Goal: Task Accomplishment & Management: Use online tool/utility

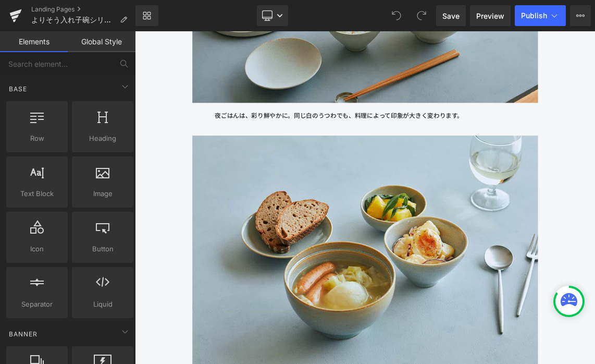
scroll to position [9789, 0]
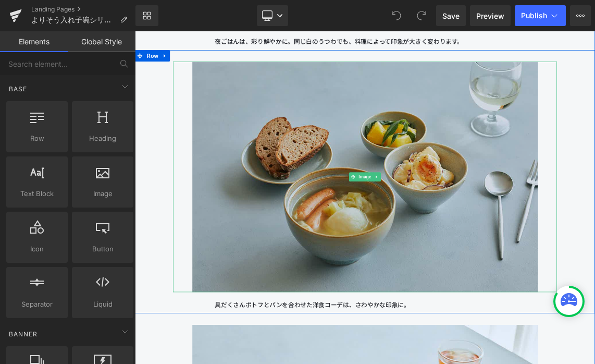
click at [361, 294] on img at bounding box center [451, 230] width 474 height 316
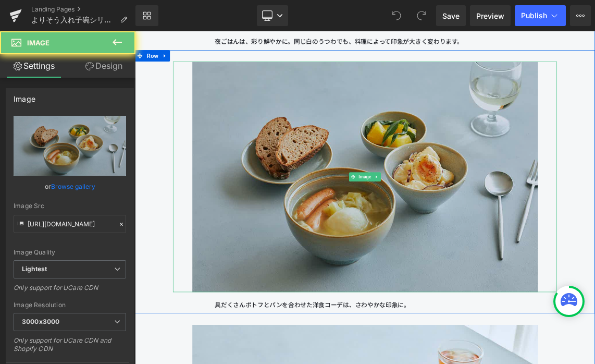
click at [361, 294] on img at bounding box center [451, 230] width 474 height 316
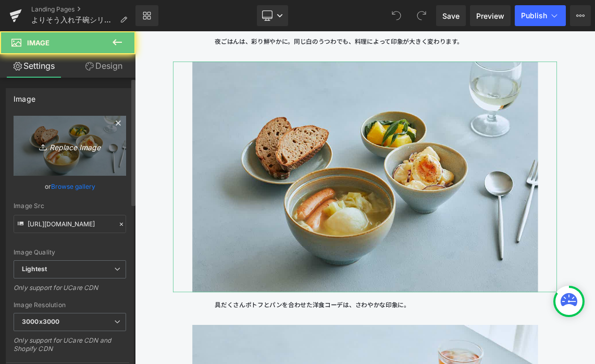
click at [39, 137] on link "Replace Image" at bounding box center [70, 146] width 113 height 60
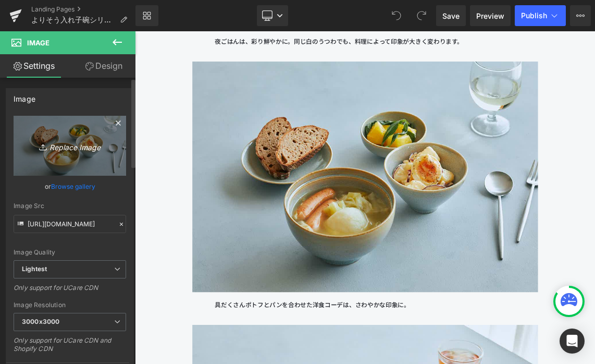
type input "C:\fakepath\250806_きほんのうつわ45403.jpg"
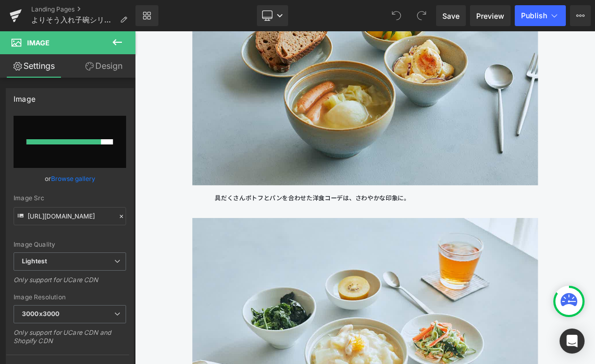
scroll to position [9928, 0]
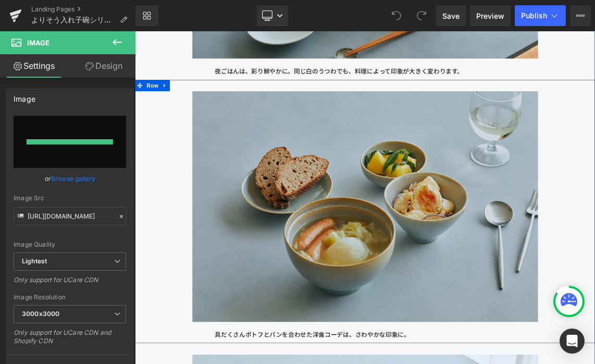
type input "[URL][DOMAIN_NAME]"
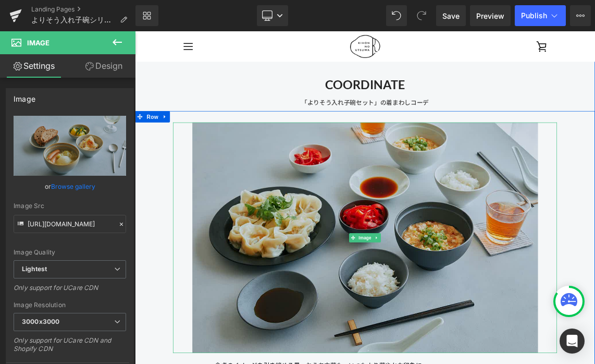
scroll to position [8621, 0]
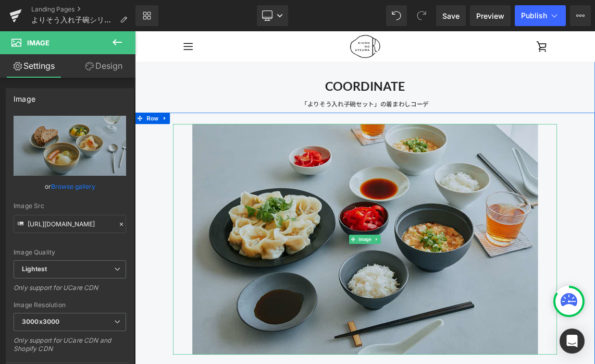
click at [391, 215] on img at bounding box center [451, 316] width 474 height 316
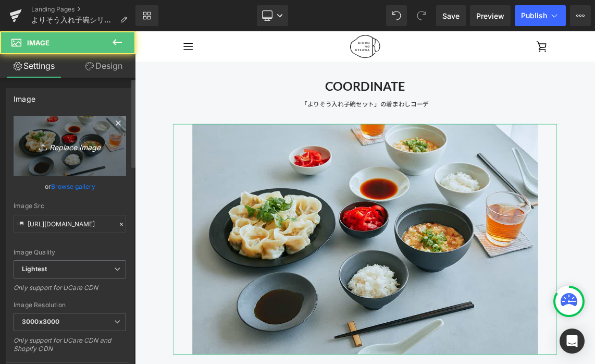
click at [71, 132] on link "Replace Image" at bounding box center [70, 146] width 113 height 60
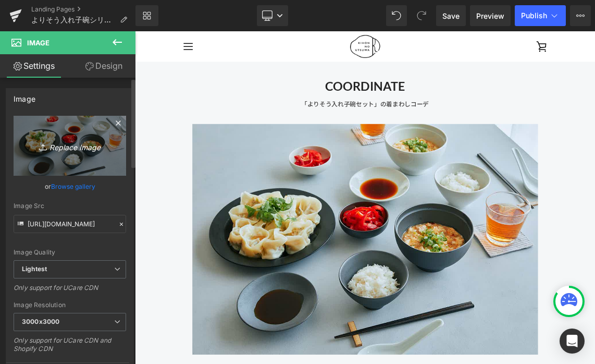
type input "C:\fakepath\250806_きほんのうつわ45456.jpg"
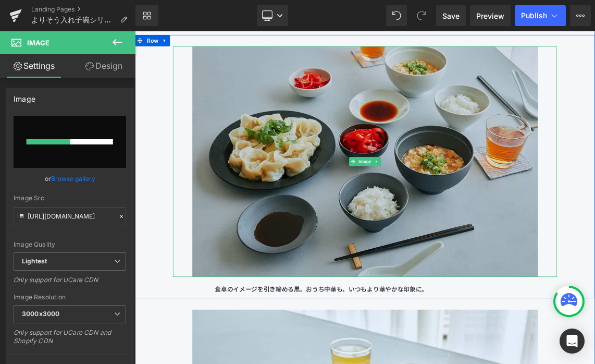
scroll to position [8740, 0]
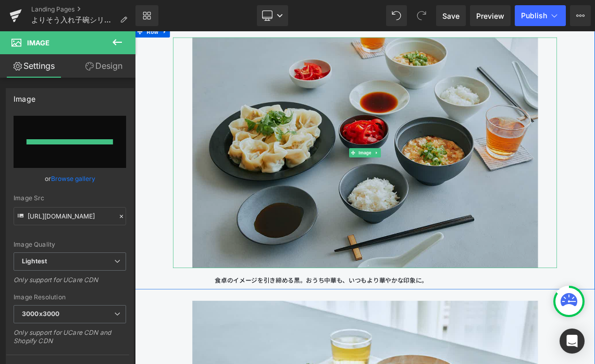
type input "[URL][DOMAIN_NAME]"
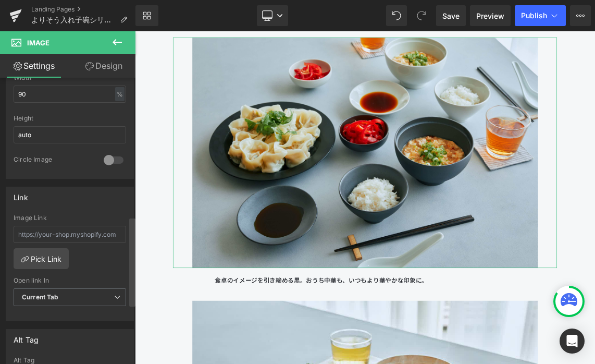
scroll to position [314, 0]
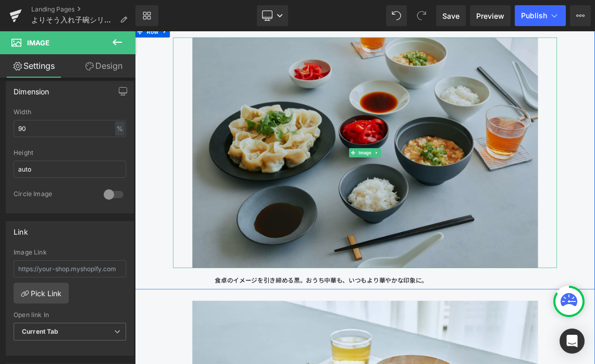
click at [241, 131] on img at bounding box center [451, 198] width 474 height 316
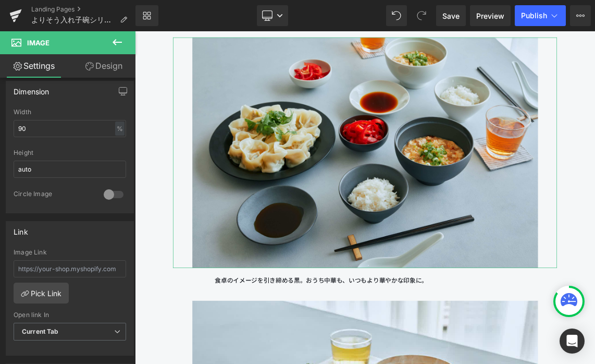
click at [103, 71] on link "Design" at bounding box center [104, 65] width 68 height 23
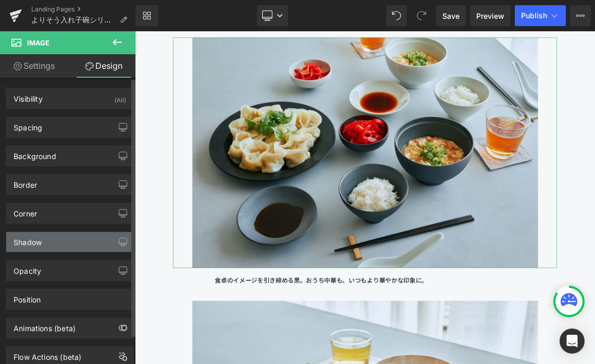
click at [83, 246] on div "Shadow" at bounding box center [69, 242] width 127 height 20
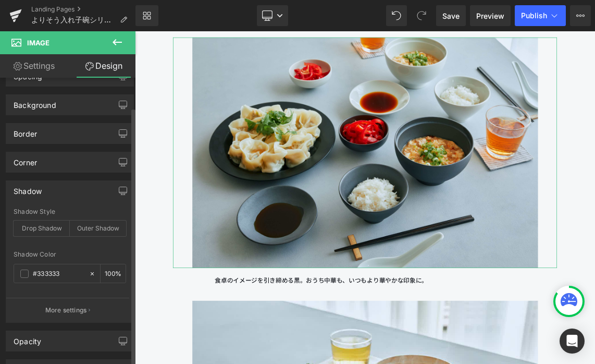
scroll to position [53, 0]
click at [91, 272] on icon at bounding box center [92, 271] width 3 height 3
type input "none"
type input "0"
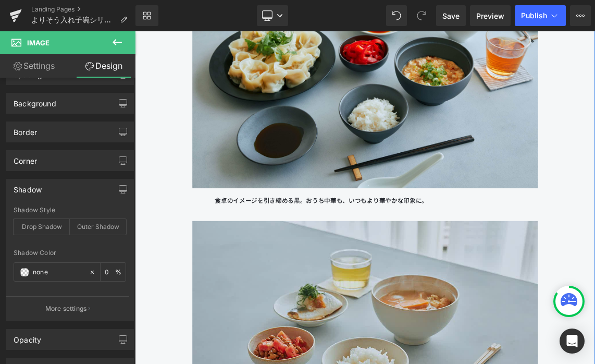
scroll to position [8867, 0]
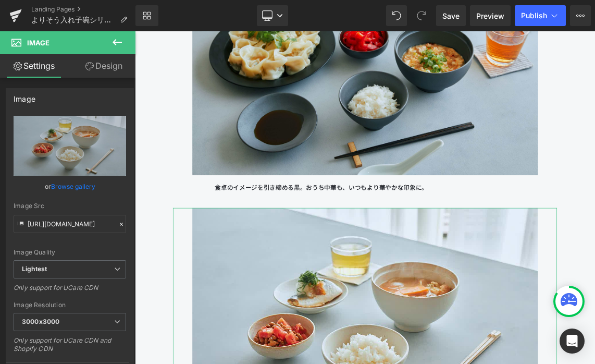
click at [117, 66] on link "Design" at bounding box center [104, 65] width 68 height 23
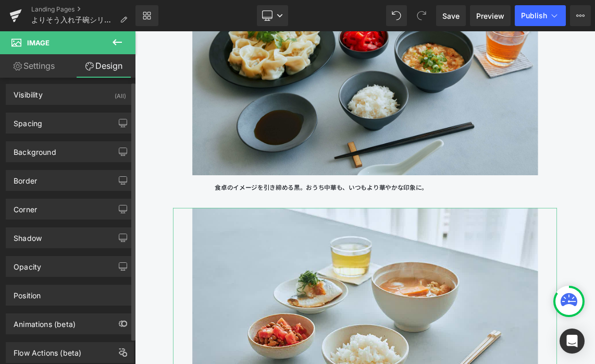
scroll to position [18, 0]
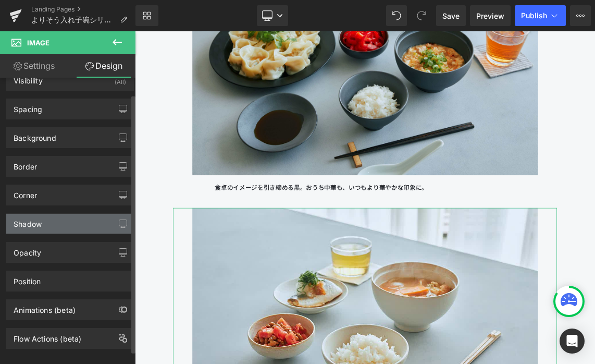
click at [70, 224] on div "Shadow" at bounding box center [69, 224] width 127 height 20
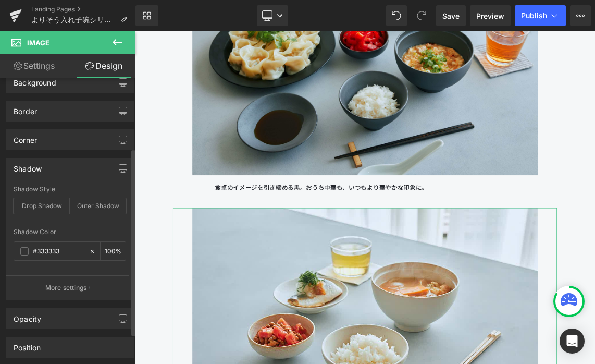
scroll to position [107, 0]
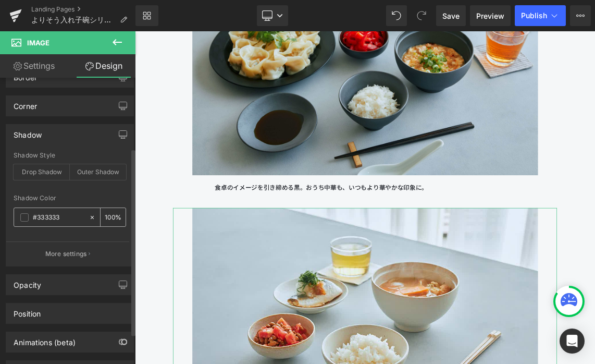
click at [89, 218] on icon at bounding box center [92, 217] width 7 height 7
type input "none"
type input "0"
click at [98, 197] on div "Shadow Color" at bounding box center [70, 197] width 113 height 7
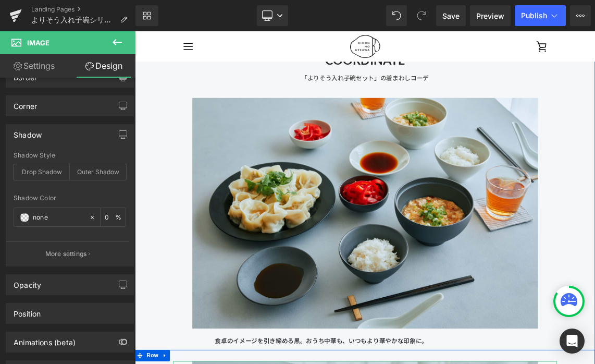
scroll to position [8654, 0]
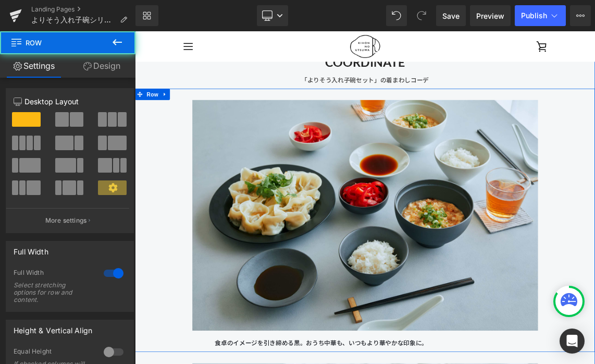
click at [595, 214] on div "Image 食卓のイメージを引き締める黒。おうち中華も、いつもより華やかな印象に。 Text Block Row" at bounding box center [450, 290] width 631 height 361
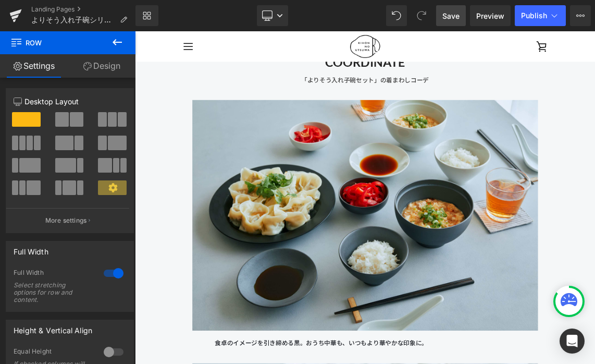
click at [453, 19] on span "Save" at bounding box center [450, 15] width 17 height 11
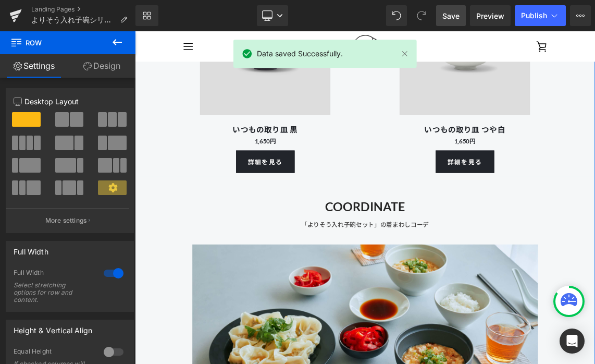
scroll to position [8450, 0]
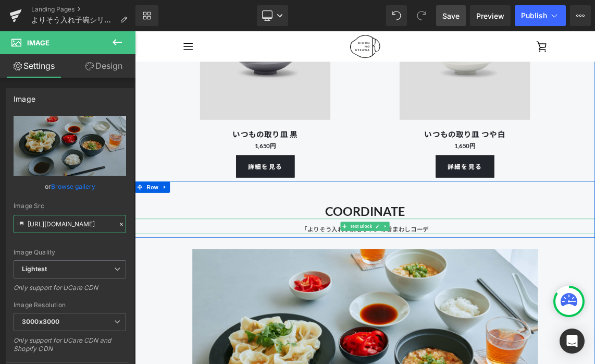
scroll to position [0, 617]
drag, startPoint x: 215, startPoint y: 253, endPoint x: 180, endPoint y: 296, distance: 55.2
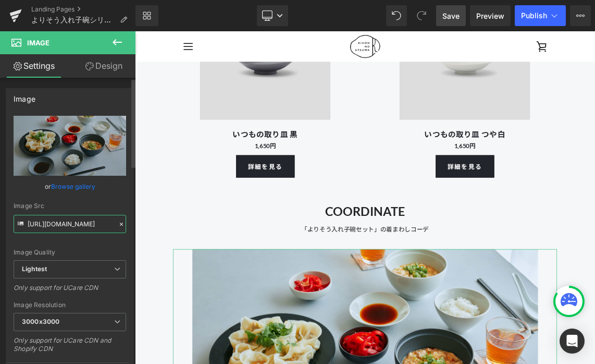
click at [97, 226] on input "[URL][DOMAIN_NAME]" at bounding box center [70, 224] width 113 height 18
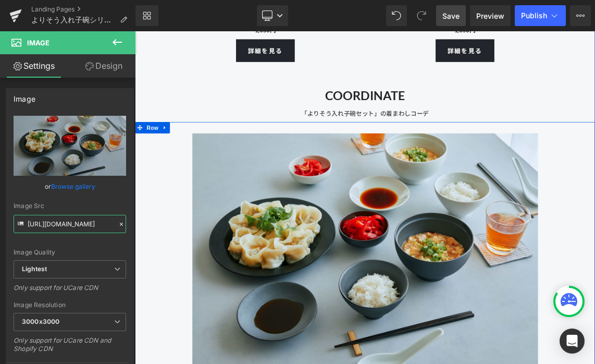
scroll to position [8687, 0]
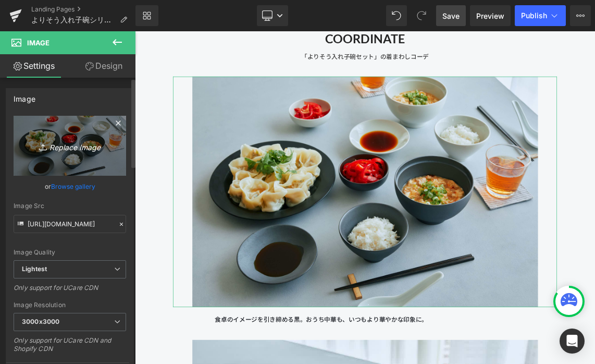
click at [61, 154] on link "Replace Image" at bounding box center [70, 146] width 113 height 60
type input "C:\fakepath\250806_きほんのうつわ45456.jpg"
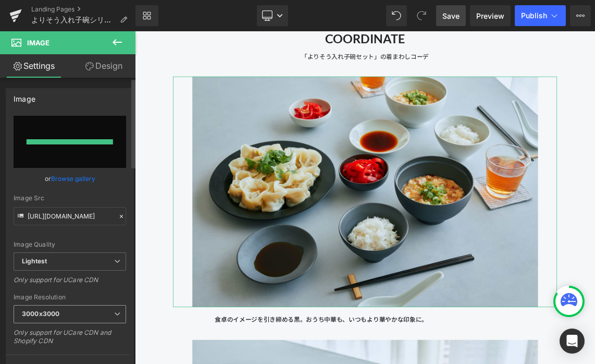
type input "[URL][DOMAIN_NAME]"
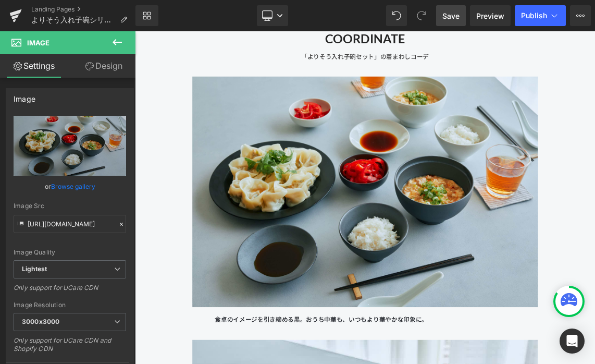
click at [453, 20] on span "Save" at bounding box center [450, 15] width 17 height 11
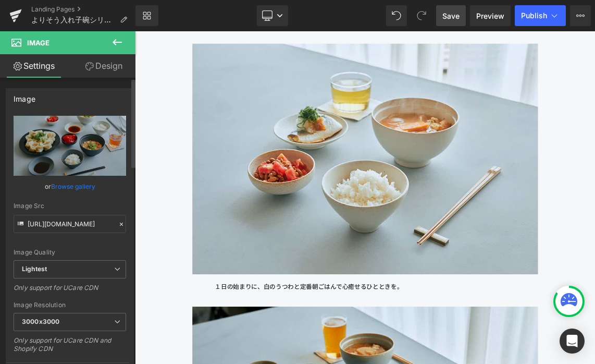
scroll to position [9099, 0]
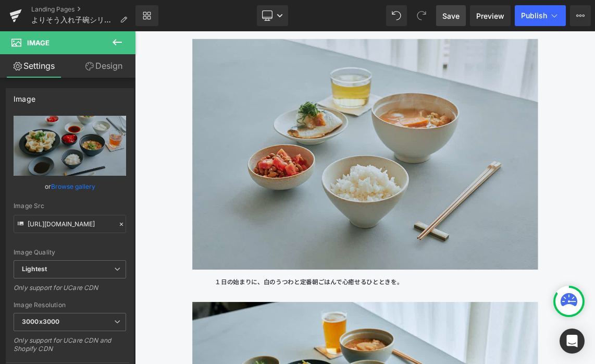
click at [281, 274] on img at bounding box center [451, 200] width 474 height 316
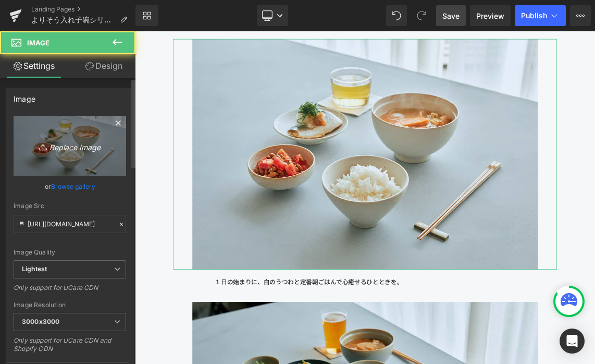
click at [83, 144] on icon "Replace Image" at bounding box center [69, 145] width 83 height 13
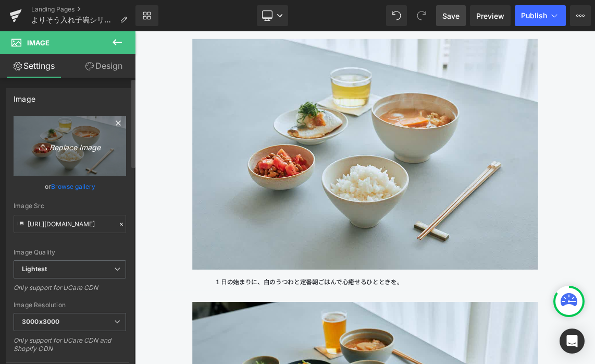
type input "C:\fakepath\250806_きほんのうつわ45278.jpg"
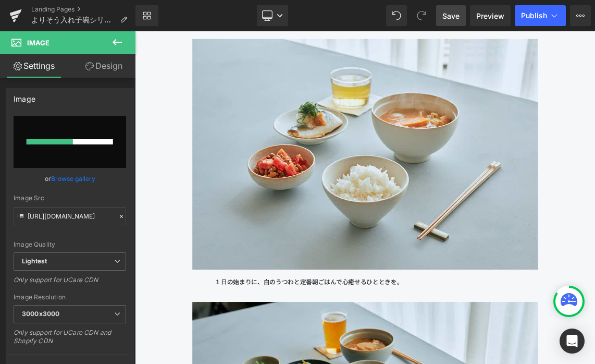
type input "[URL][DOMAIN_NAME]"
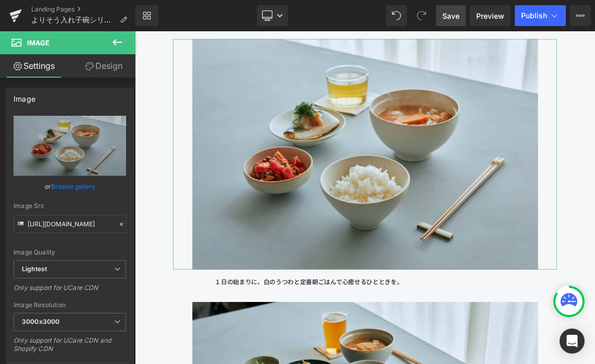
click at [110, 61] on link "Design" at bounding box center [104, 65] width 68 height 23
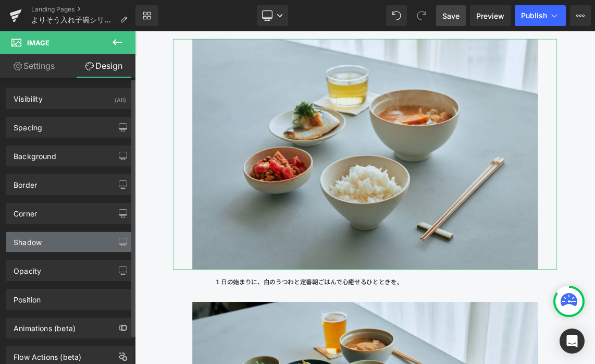
click at [51, 238] on div "Shadow" at bounding box center [69, 242] width 127 height 20
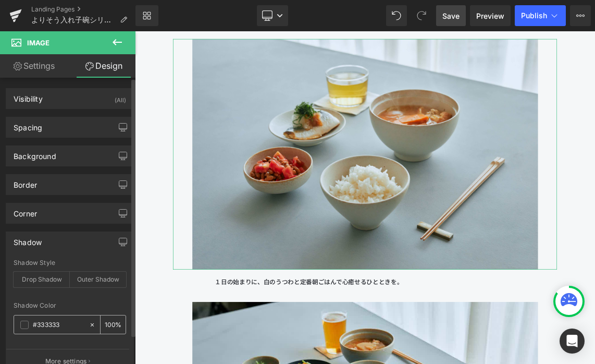
click at [90, 326] on icon at bounding box center [92, 324] width 7 height 7
type input "none"
type input "0"
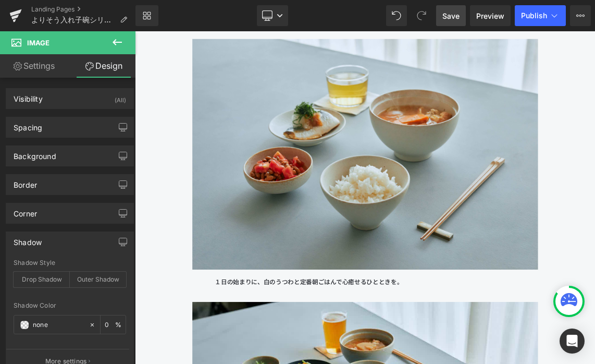
click at [443, 19] on link "Save" at bounding box center [451, 15] width 30 height 21
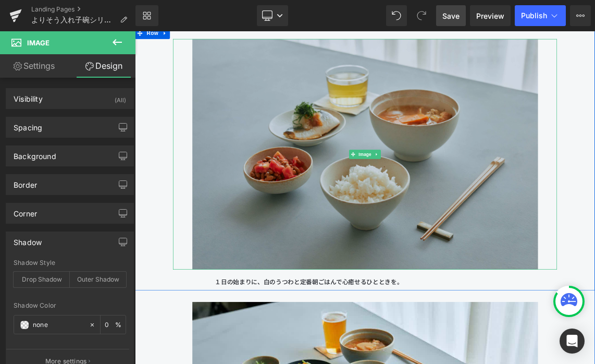
click at [376, 226] on img at bounding box center [451, 200] width 474 height 316
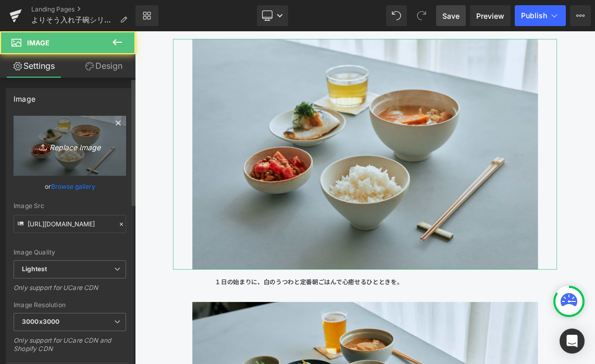
click at [94, 143] on icon "Replace Image" at bounding box center [69, 145] width 83 height 13
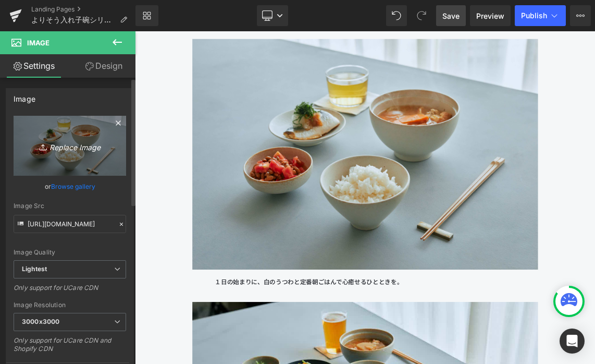
type input "C:\fakepath\250806_きほんのうつわ45278.jpg"
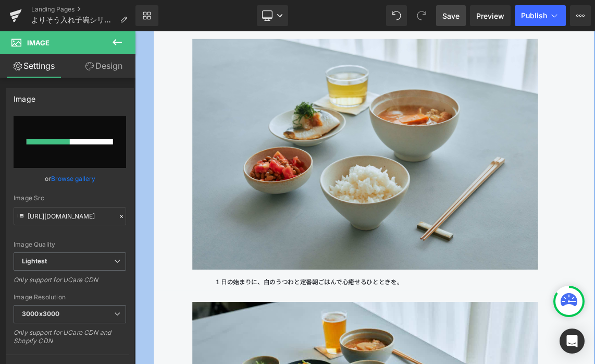
click at [149, 97] on div "50px" at bounding box center [148, 22] width 26 height 2928
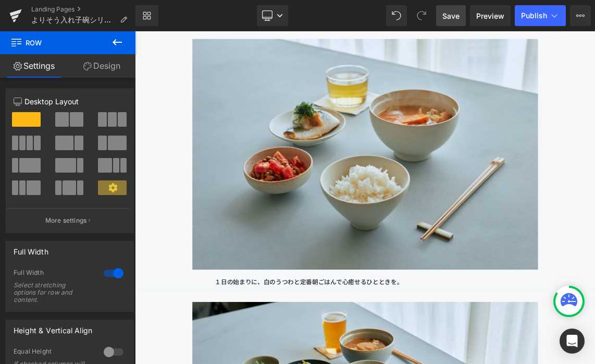
click at [108, 47] on button at bounding box center [117, 42] width 36 height 23
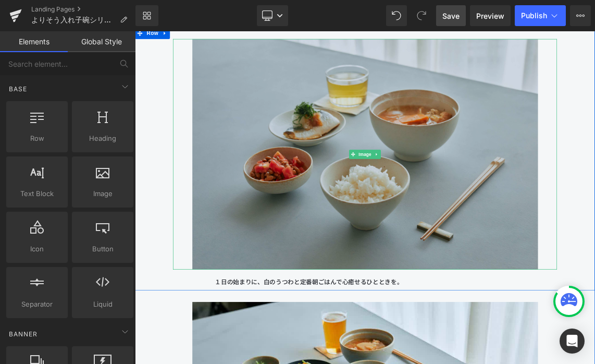
click at [271, 165] on img at bounding box center [451, 200] width 474 height 316
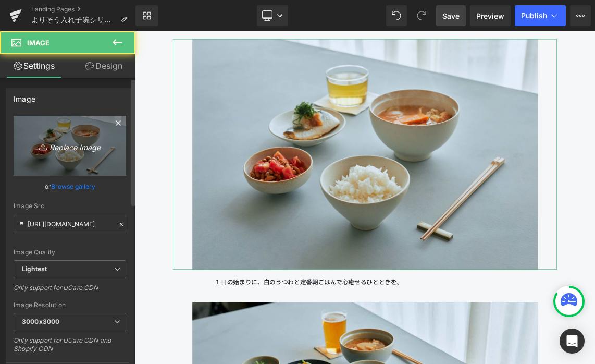
click at [71, 157] on link "Replace Image" at bounding box center [70, 146] width 113 height 60
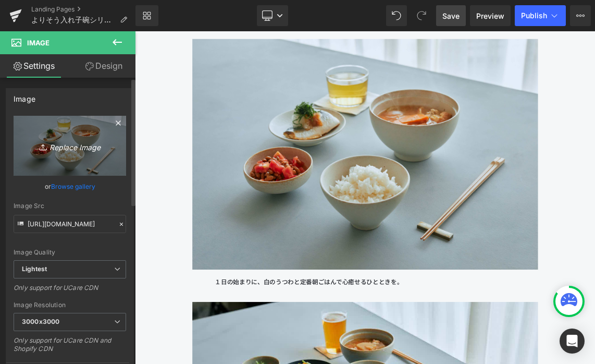
type input "C:\fakepath\250806_きほんのうつわ45278.jpg"
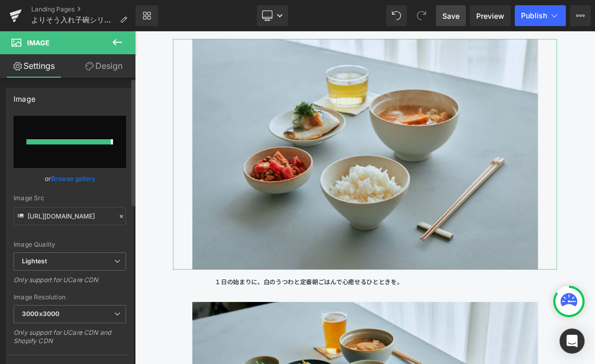
type input "[URL][DOMAIN_NAME]"
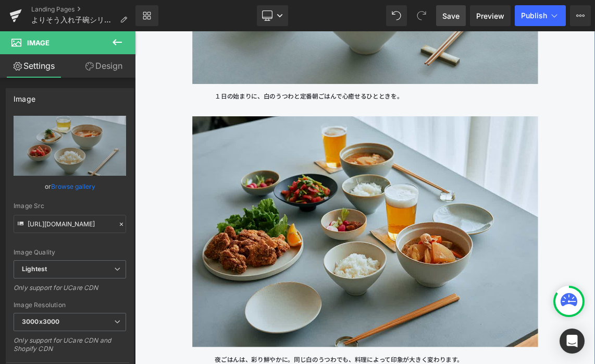
scroll to position [9371, 0]
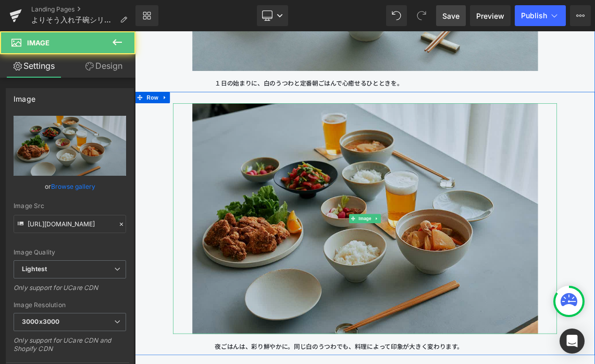
click at [367, 209] on img at bounding box center [451, 288] width 474 height 316
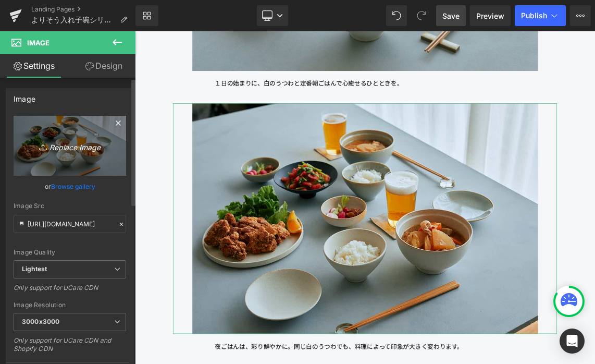
click at [90, 144] on icon "Replace Image" at bounding box center [69, 145] width 83 height 13
type input "C:\fakepath\250806_きほんのうつわ45418.jpg"
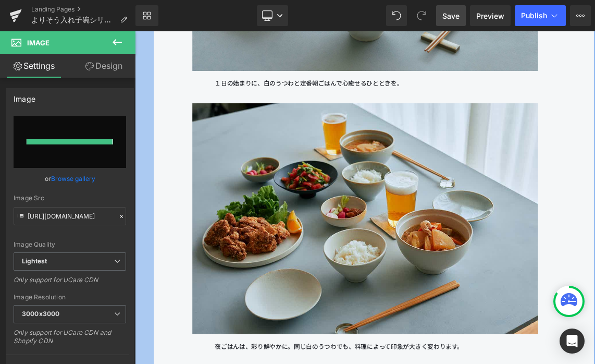
type input "[URL][DOMAIN_NAME]"
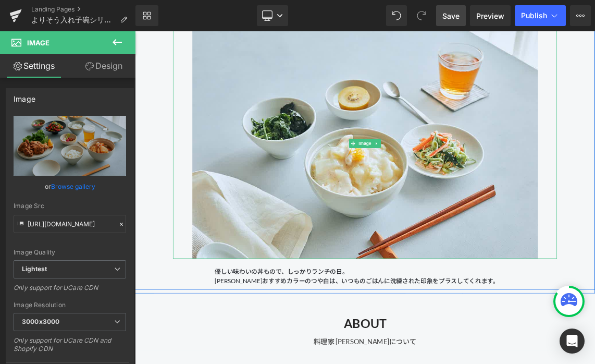
scroll to position [10196, 0]
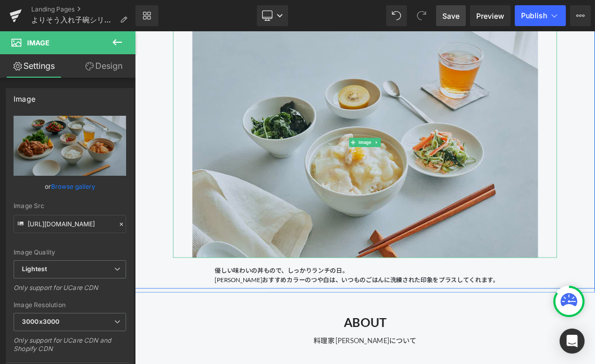
click at [251, 239] on img at bounding box center [451, 184] width 474 height 316
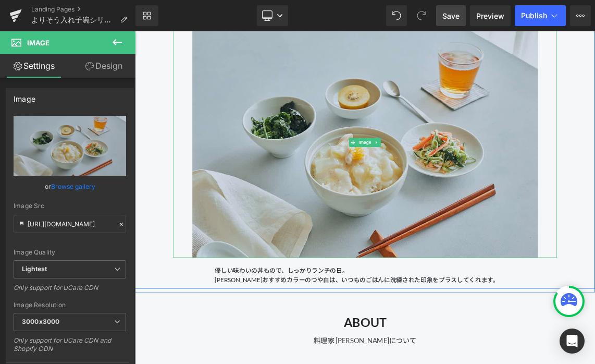
click at [368, 214] on img at bounding box center [451, 184] width 474 height 316
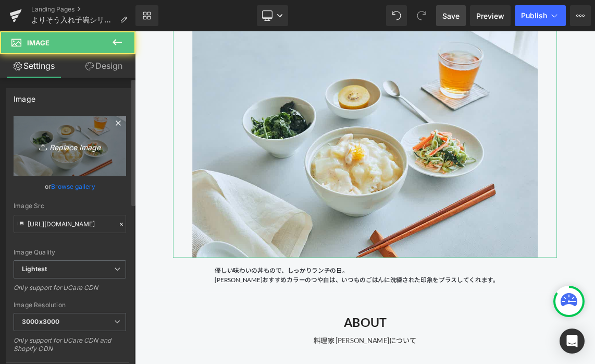
click at [98, 141] on icon "Replace Image" at bounding box center [69, 145] width 83 height 13
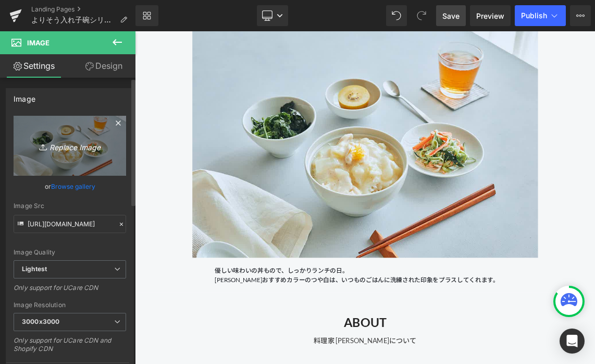
type input "C:\fakepath\250806_きほんのうつわ45338.jpg"
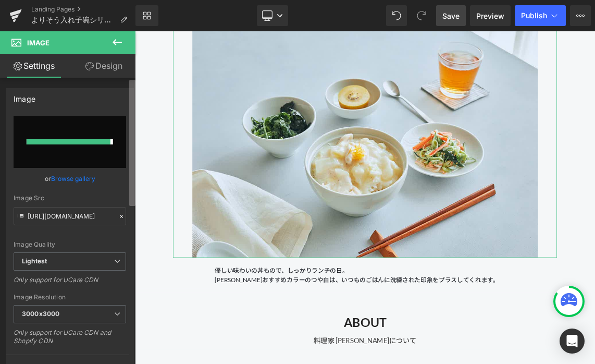
type input "[URL][DOMAIN_NAME]"
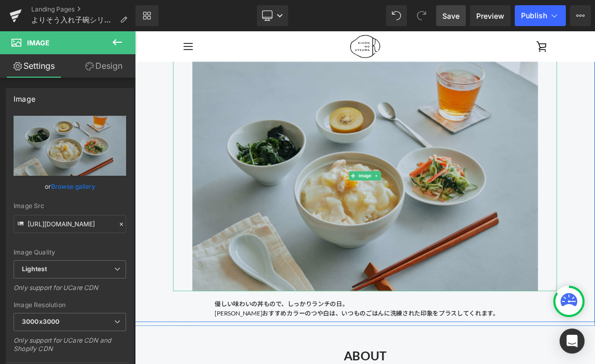
scroll to position [10142, 0]
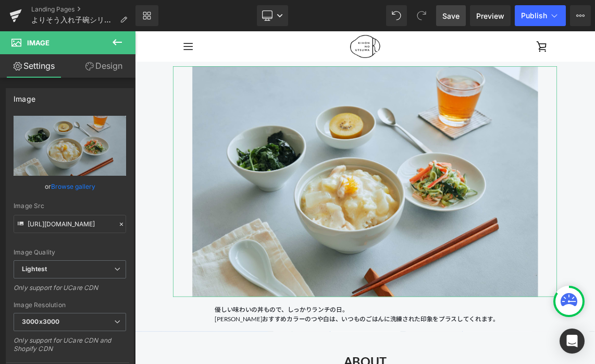
click at [114, 70] on link "Design" at bounding box center [104, 65] width 68 height 23
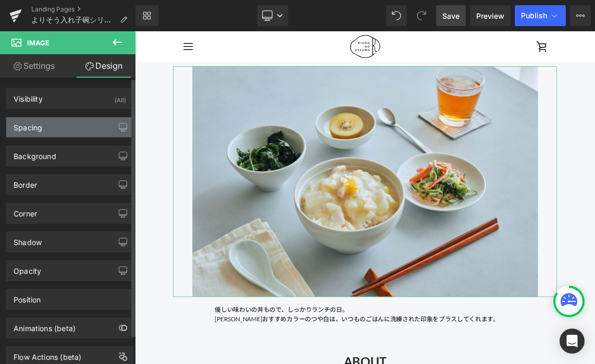
click at [70, 131] on div "Spacing" at bounding box center [69, 127] width 127 height 20
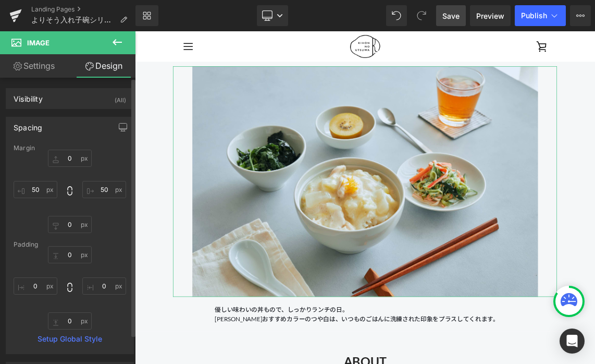
click at [76, 121] on div "Spacing" at bounding box center [69, 127] width 127 height 20
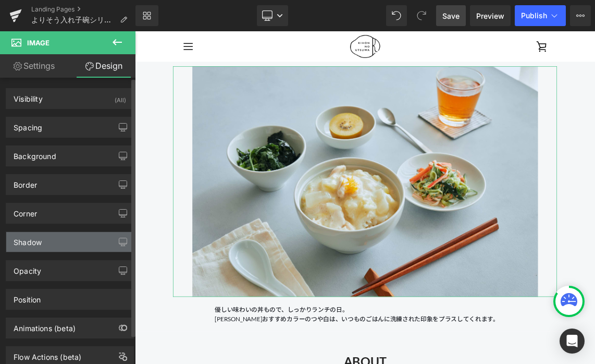
click at [90, 243] on div "Shadow" at bounding box center [69, 242] width 127 height 20
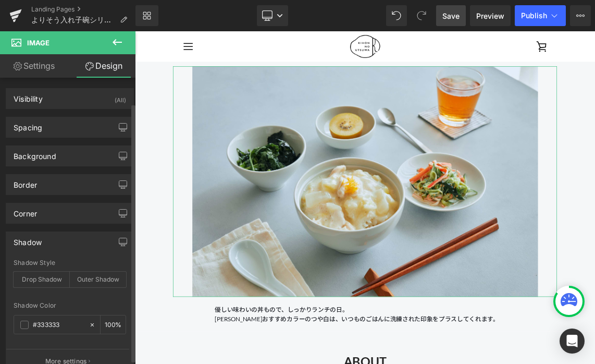
scroll to position [70, 0]
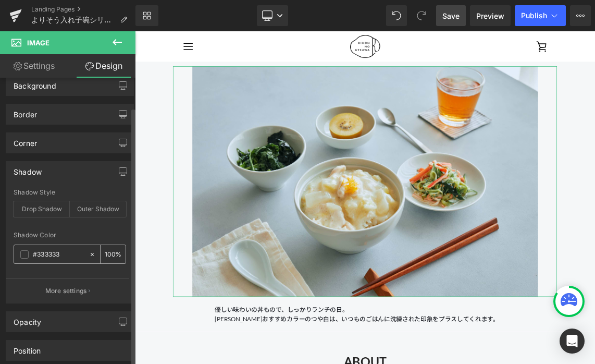
click at [89, 251] on icon at bounding box center [92, 254] width 7 height 7
type input "none"
type input "0"
click at [92, 227] on div at bounding box center [70, 225] width 113 height 7
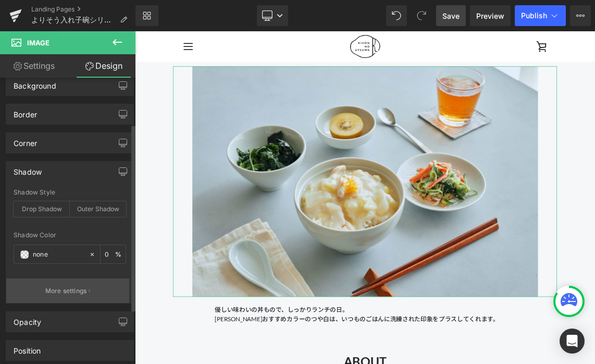
click at [89, 290] on button "More settings" at bounding box center [67, 290] width 123 height 24
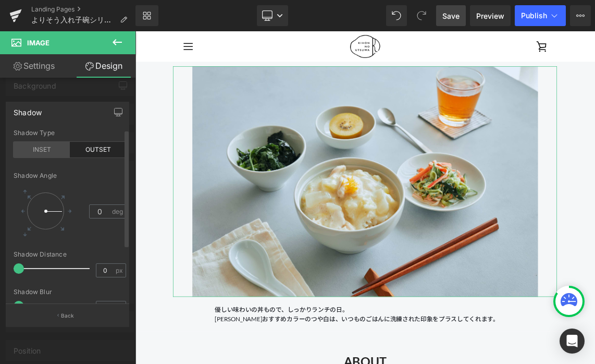
click at [44, 151] on div "INSET" at bounding box center [42, 150] width 56 height 16
click at [78, 139] on div "Shadow Type INSET OUTSET" at bounding box center [70, 149] width 113 height 40
click at [79, 143] on div "OUTSET" at bounding box center [98, 150] width 56 height 16
click at [169, 224] on div at bounding box center [450, 258] width 631 height 455
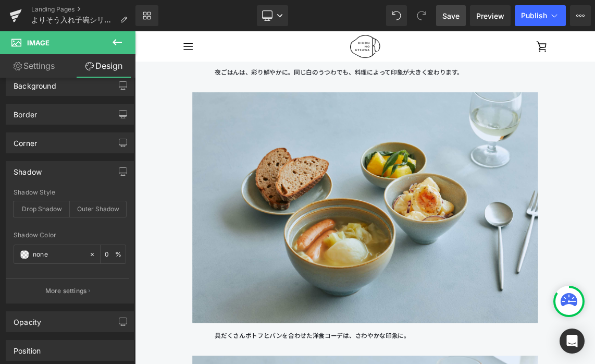
scroll to position [9737, 0]
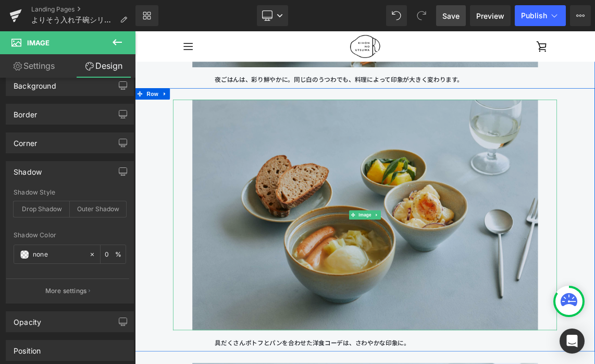
click at [333, 144] on img at bounding box center [451, 283] width 474 height 316
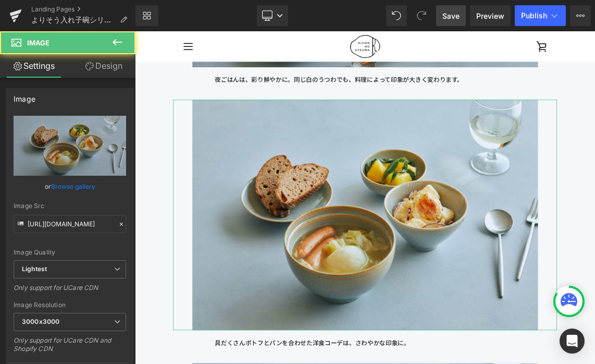
click at [101, 68] on link "Design" at bounding box center [104, 65] width 68 height 23
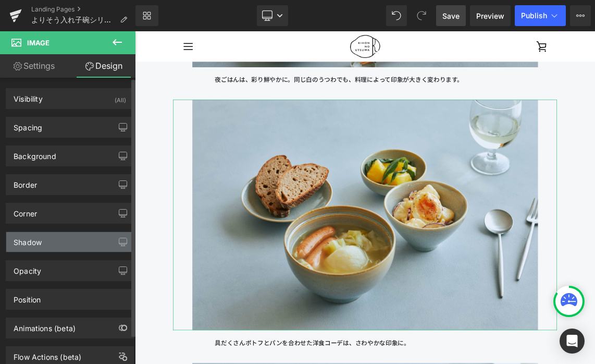
click at [65, 249] on div "Shadow" at bounding box center [69, 242] width 127 height 20
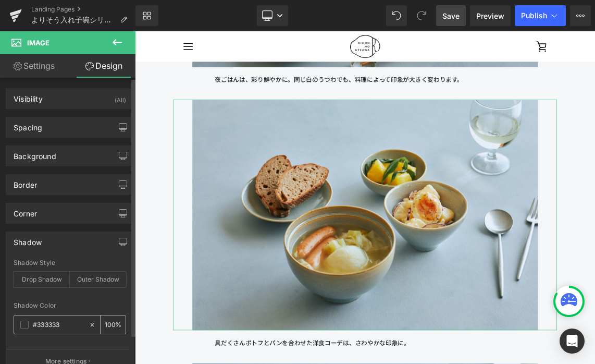
click at [89, 322] on icon at bounding box center [92, 324] width 7 height 7
type input "none"
type input "0"
click at [100, 303] on div "Shadow Color" at bounding box center [70, 305] width 113 height 7
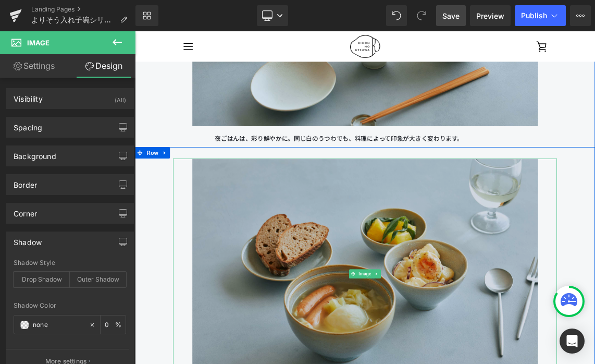
scroll to position [9458, 0]
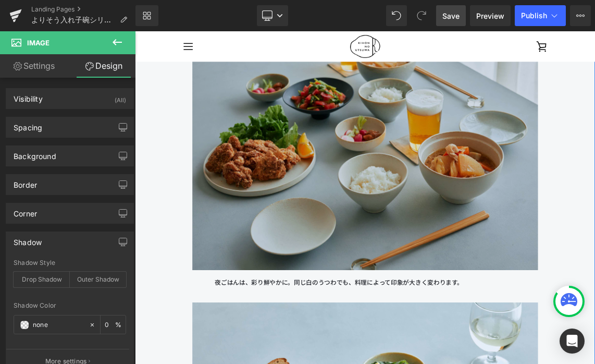
click at [305, 208] on img at bounding box center [451, 200] width 474 height 316
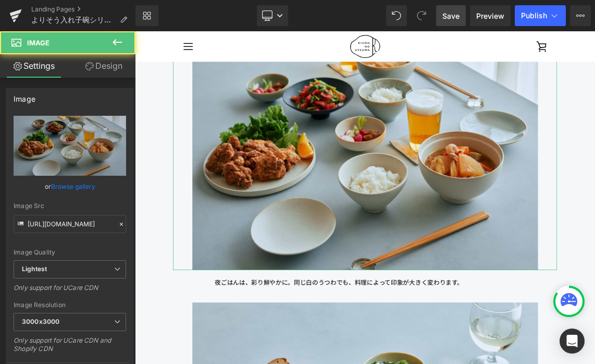
click at [113, 65] on link "Design" at bounding box center [104, 65] width 68 height 23
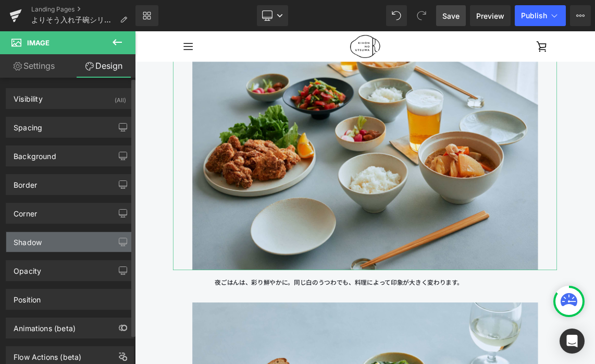
click at [85, 235] on div "Shadow" at bounding box center [69, 242] width 127 height 20
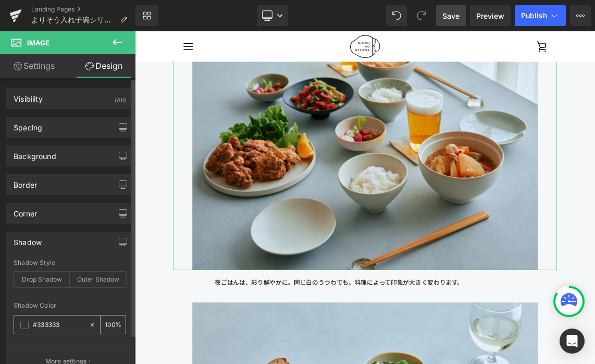
click at [92, 324] on div at bounding box center [95, 324] width 12 height 18
type input "none"
type input "0"
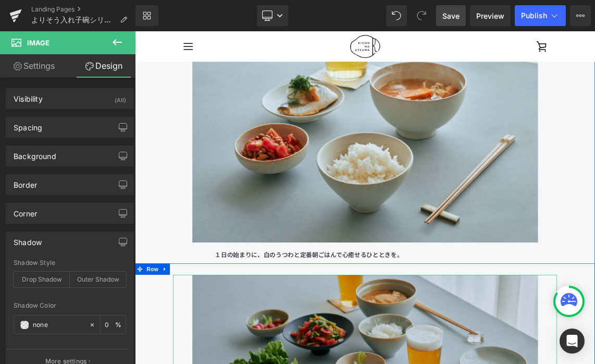
scroll to position [9077, 0]
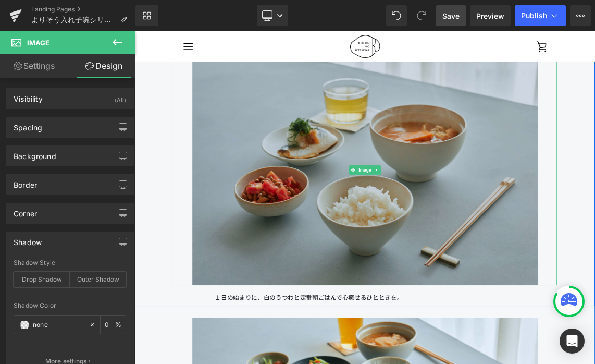
click at [286, 244] on img at bounding box center [451, 222] width 474 height 316
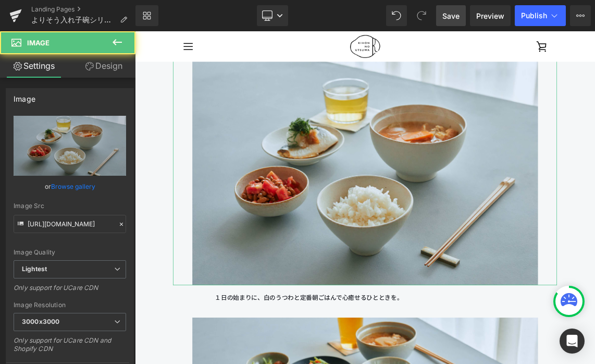
click at [109, 71] on link "Design" at bounding box center [104, 65] width 68 height 23
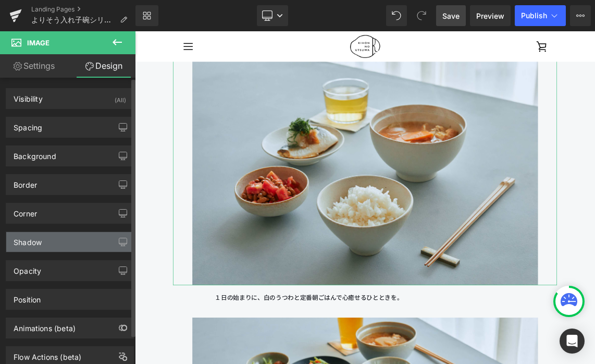
click at [77, 243] on div "Shadow" at bounding box center [69, 242] width 127 height 20
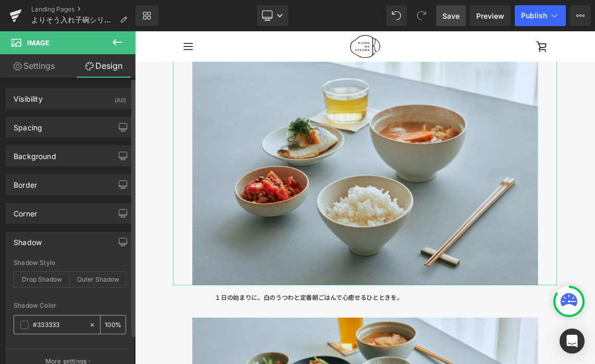
click at [90, 325] on icon at bounding box center [92, 324] width 7 height 7
type input "none"
type input "0"
click at [52, 280] on div "Drop Shadow" at bounding box center [42, 279] width 56 height 16
click at [58, 280] on div "Drop Shadow" at bounding box center [42, 279] width 56 height 16
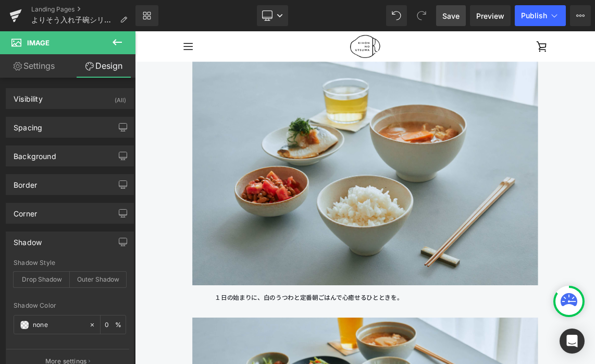
click at [439, 16] on link "Save" at bounding box center [451, 15] width 30 height 21
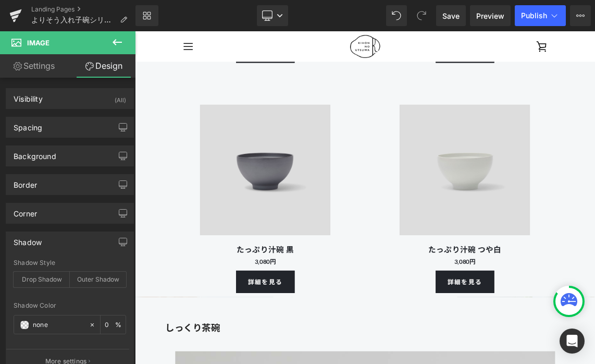
scroll to position [5354, 0]
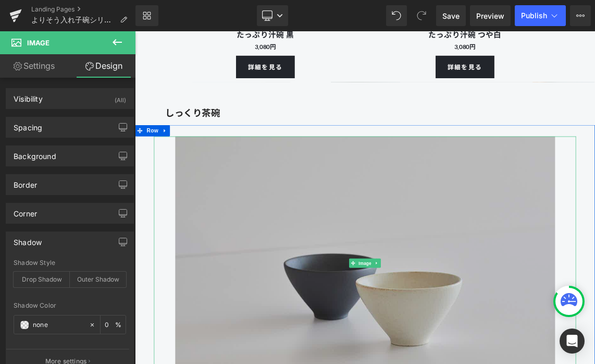
click at [494, 207] on img at bounding box center [450, 348] width 521 height 347
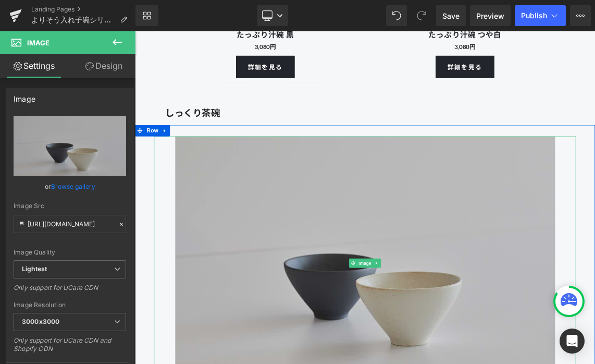
click at [444, 298] on img at bounding box center [450, 348] width 521 height 347
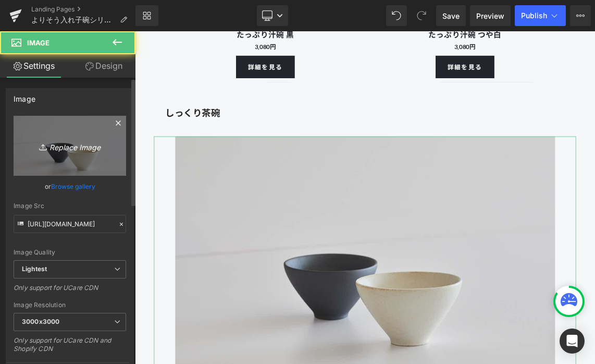
click at [76, 136] on link "Replace Image" at bounding box center [70, 146] width 113 height 60
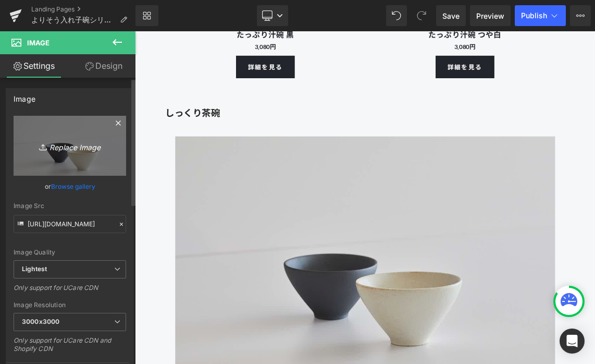
type input "C:\fakepath\250806_きほんのうつわ45294.jpg"
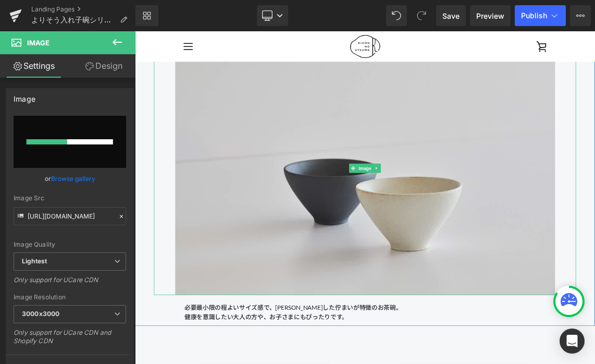
scroll to position [5486, 0]
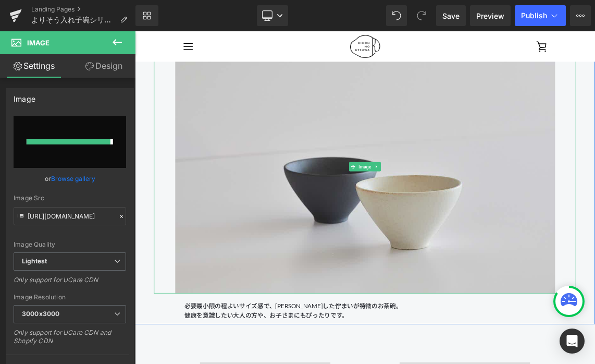
type input "[URL][DOMAIN_NAME]"
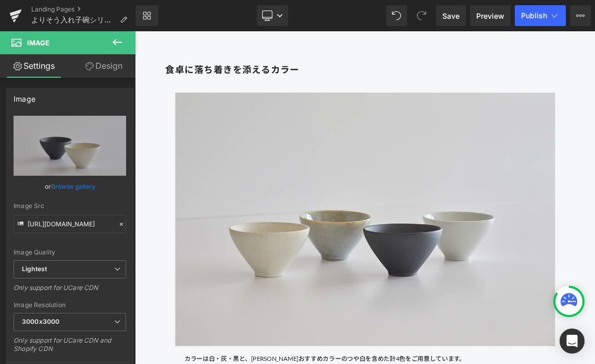
scroll to position [2665, 0]
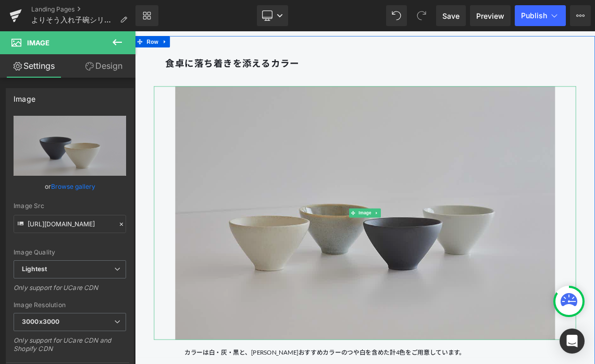
click at [453, 237] on img at bounding box center [450, 280] width 521 height 347
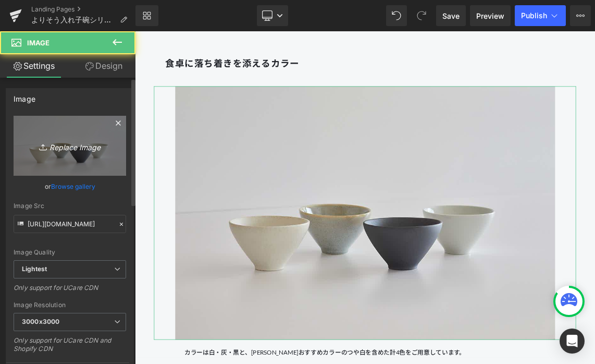
click at [118, 134] on link "Replace Image" at bounding box center [70, 146] width 113 height 60
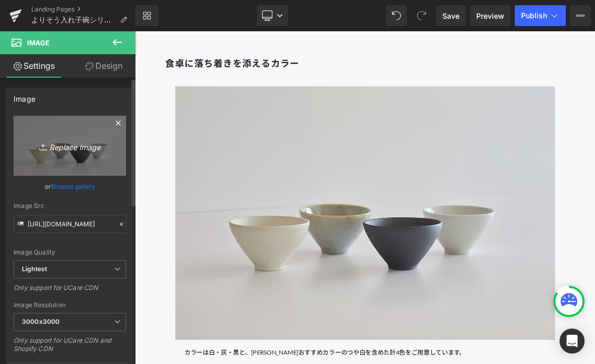
type input "C:\fakepath\250806_きほんのうつわ45304.jpg"
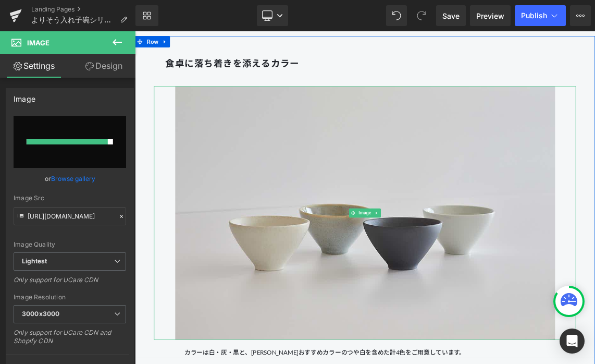
type input "[URL][DOMAIN_NAME]"
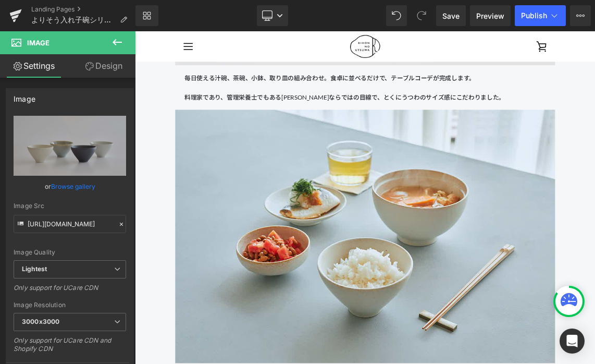
scroll to position [1636, 0]
click at [316, 230] on img at bounding box center [450, 313] width 521 height 347
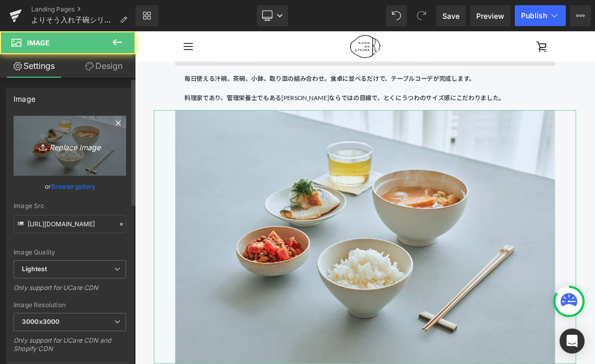
click at [85, 131] on link "Replace Image" at bounding box center [70, 146] width 113 height 60
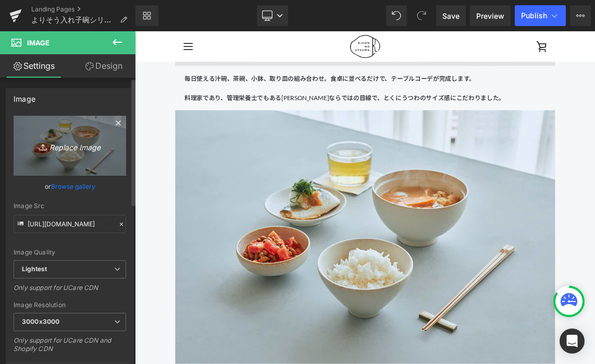
type input "C:\fakepath\250806_きほんのうつわ45278.jpg"
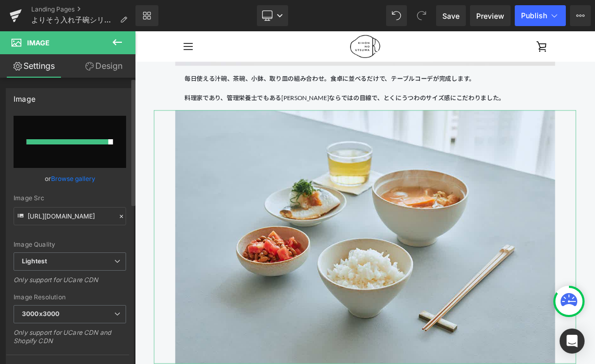
type input "[URL][DOMAIN_NAME]"
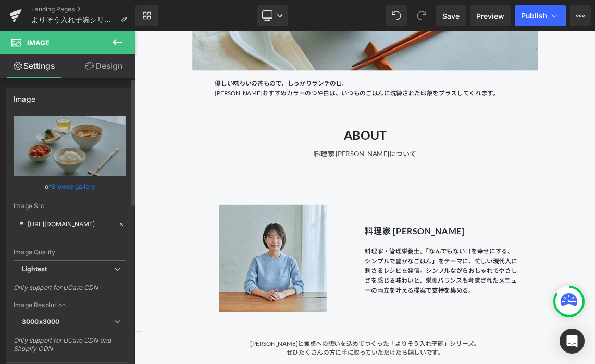
scroll to position [10474, 0]
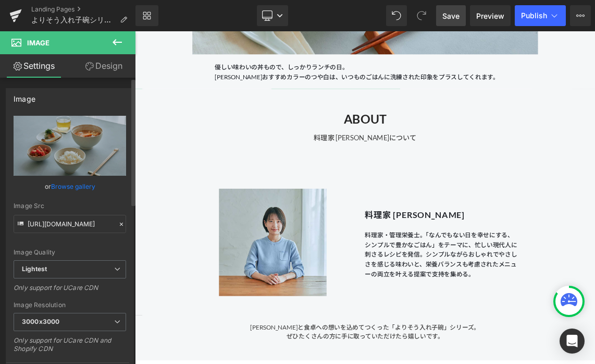
click at [447, 13] on span "Save" at bounding box center [450, 15] width 17 height 11
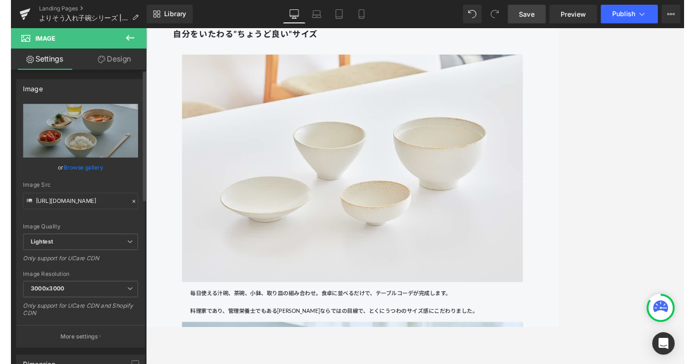
scroll to position [1358, 0]
